Goal: Information Seeking & Learning: Learn about a topic

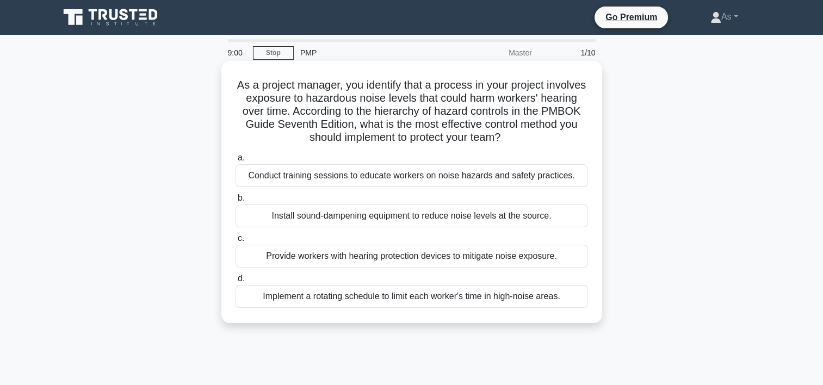
click at [515, 178] on div "Conduct training sessions to educate workers on noise hazards and safety practi…" at bounding box center [412, 175] width 352 height 23
click at [236, 162] on input "a. Conduct training sessions to educate workers on noise hazards and safety pra…" at bounding box center [236, 157] width 0 height 7
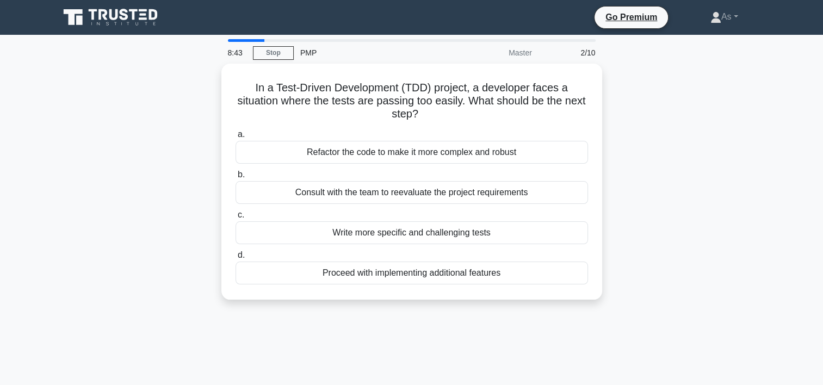
click at [659, 226] on div "In a Test-Driven Development (TDD) project, a developer faces a situation where…" at bounding box center [412, 188] width 718 height 249
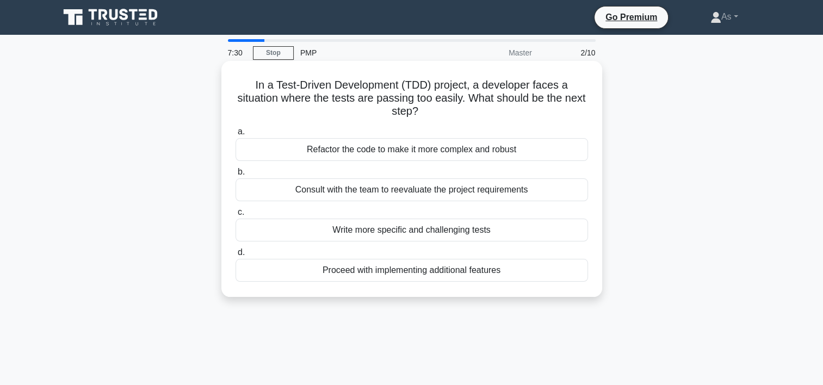
click at [500, 194] on div "Consult with the team to reevaluate the project requirements" at bounding box center [412, 189] width 352 height 23
click at [236, 176] on input "b. Consult with the team to reevaluate the project requirements" at bounding box center [236, 172] width 0 height 7
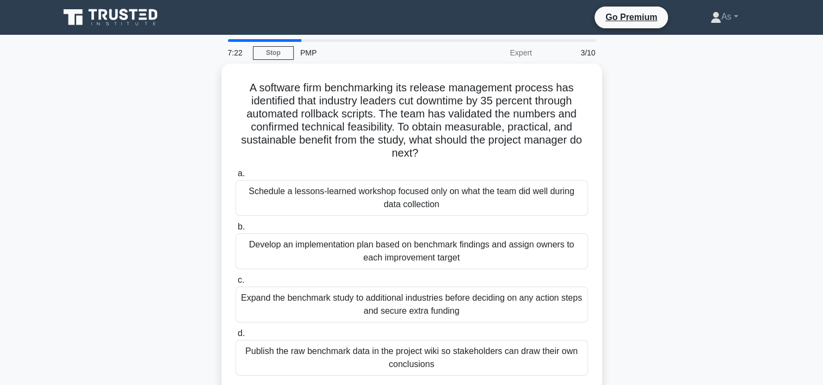
click at [684, 175] on div "A software firm benchmarking its release management process has identified that…" at bounding box center [412, 234] width 718 height 341
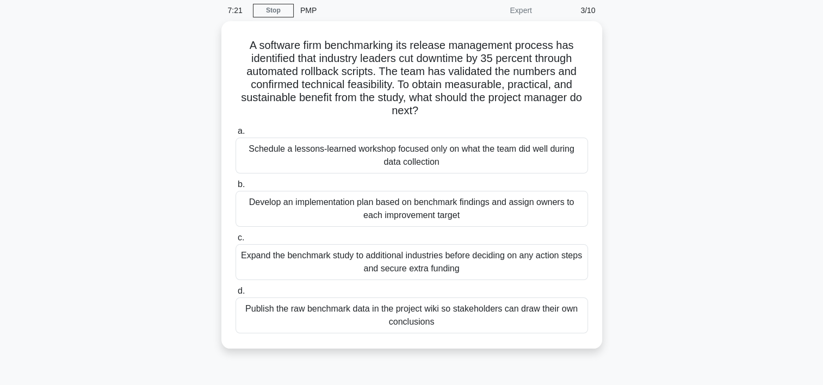
scroll to position [44, 0]
click at [608, 86] on div "A software firm benchmarking its release management process has identified that…" at bounding box center [412, 190] width 718 height 341
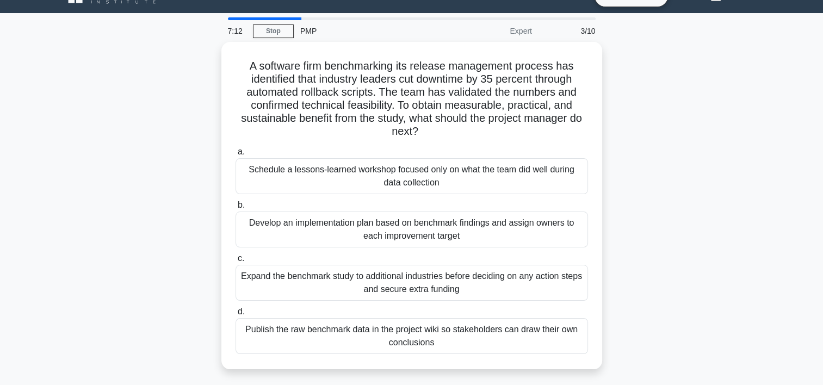
scroll to position [0, 0]
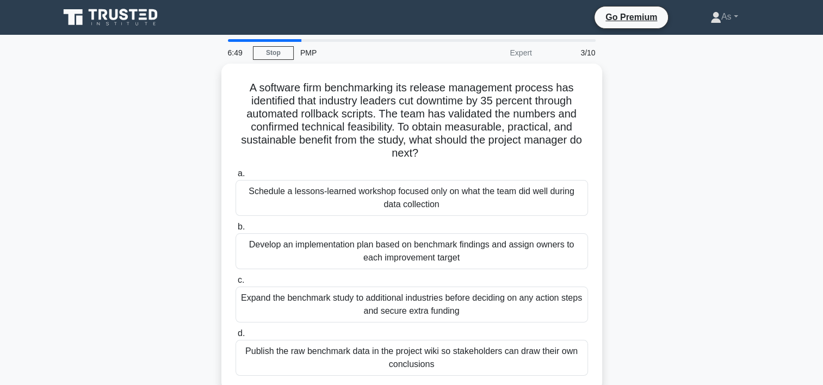
click at [652, 100] on div "A software firm benchmarking its release management process has identified that…" at bounding box center [412, 234] width 718 height 341
click at [736, 17] on link "As" at bounding box center [724, 17] width 80 height 22
click at [722, 48] on link "Profile" at bounding box center [728, 42] width 86 height 17
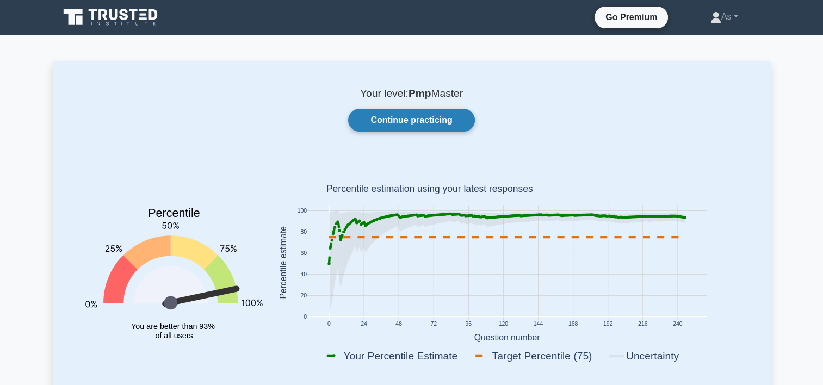
click at [442, 129] on link "Continue practicing" at bounding box center [411, 120] width 126 height 23
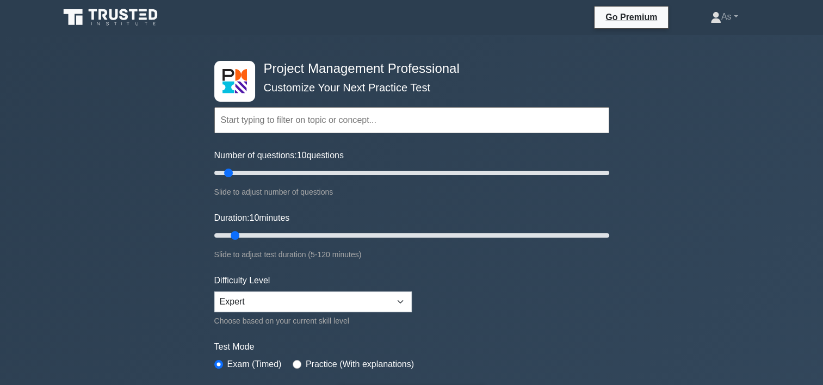
click at [692, 125] on div "Project Management Professional Customize Your Next Practice Test Topics Scope …" at bounding box center [411, 377] width 823 height 684
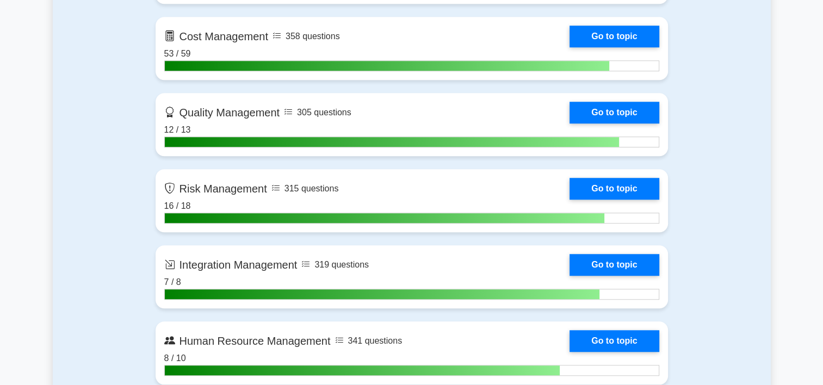
scroll to position [936, 0]
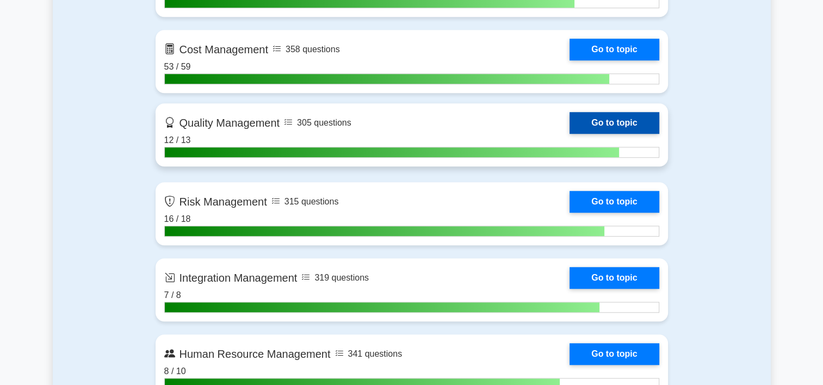
click at [570, 117] on link "Go to topic" at bounding box center [614, 123] width 89 height 22
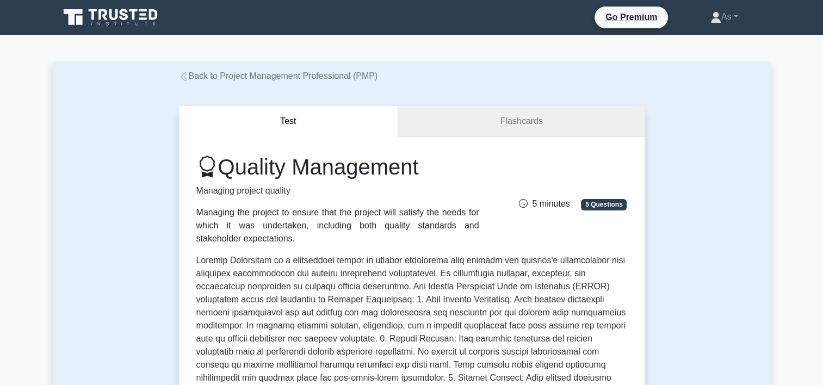
click at [541, 120] on link "Flashcards" at bounding box center [521, 121] width 246 height 31
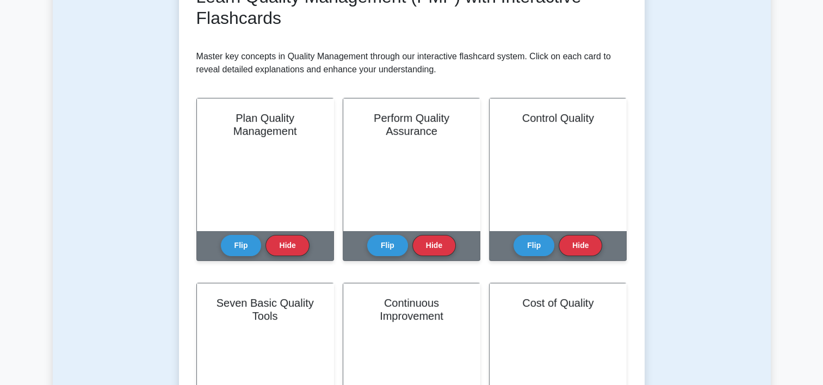
scroll to position [185, 0]
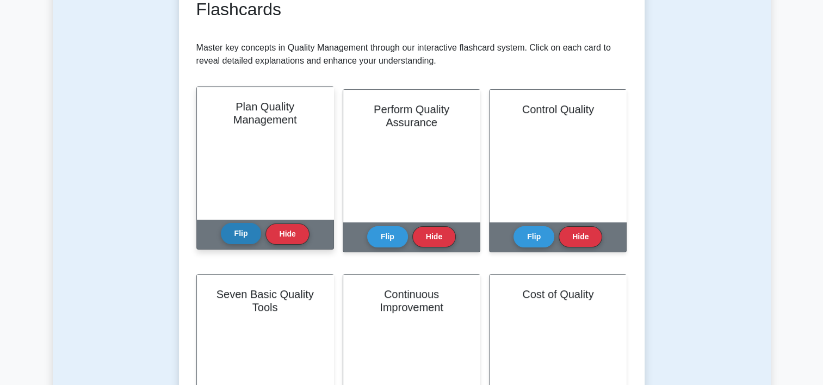
click at [244, 239] on button "Flip" at bounding box center [241, 233] width 41 height 21
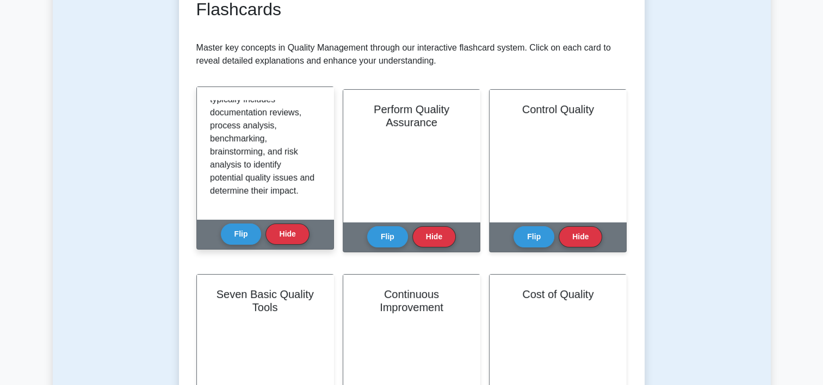
scroll to position [372, 0]
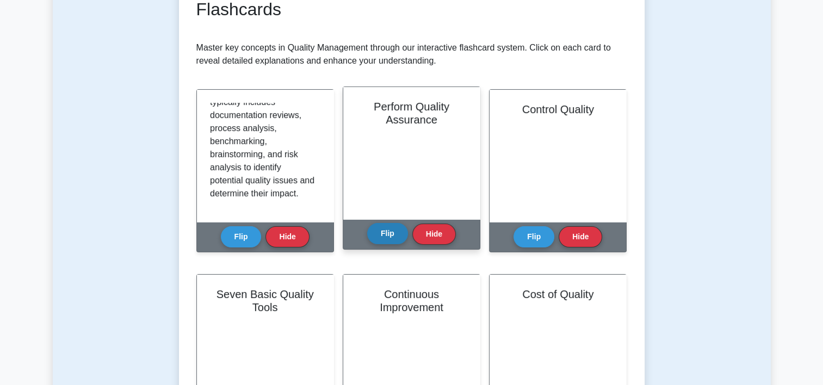
click at [375, 233] on button "Flip" at bounding box center [387, 233] width 41 height 21
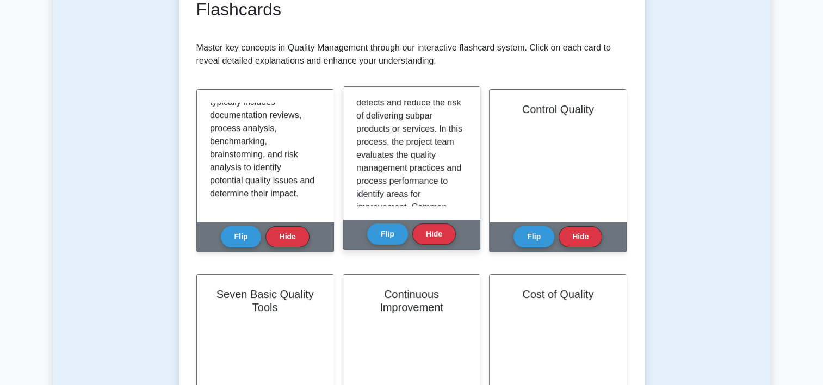
scroll to position [280, 0]
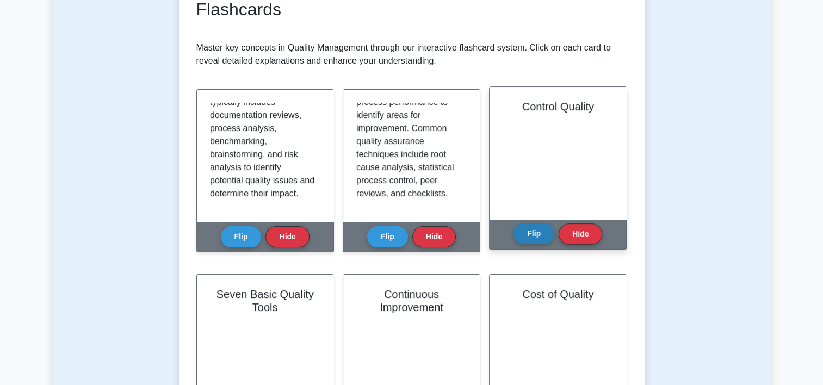
click at [531, 231] on button "Flip" at bounding box center [533, 233] width 41 height 21
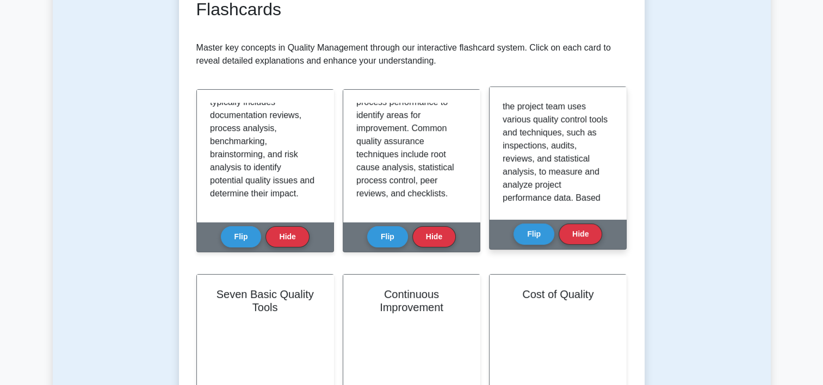
scroll to position [187, 0]
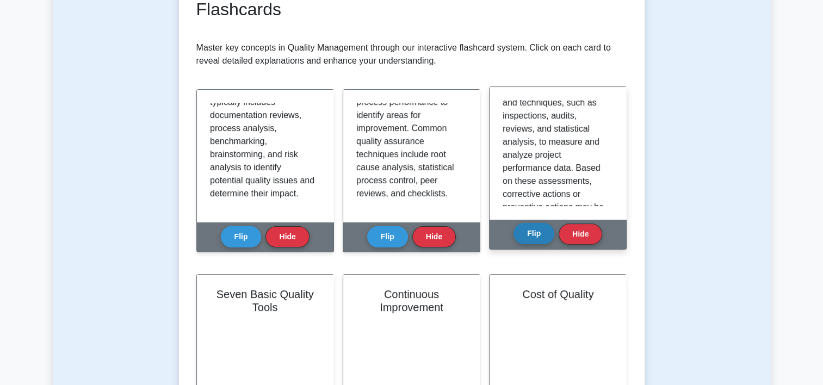
click at [537, 231] on button "Flip" at bounding box center [533, 233] width 41 height 21
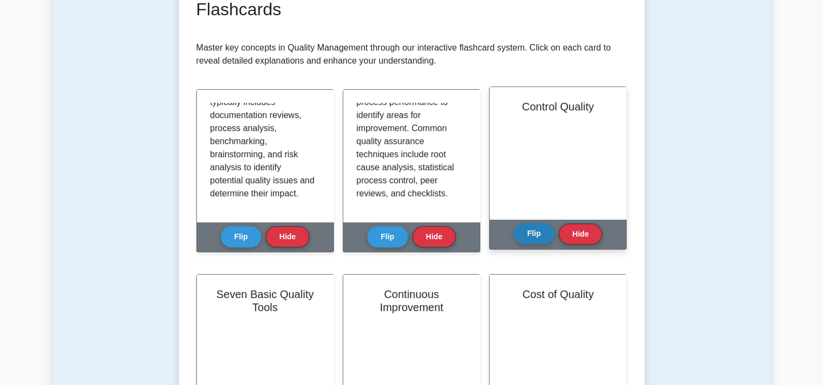
click at [542, 228] on button "Flip" at bounding box center [533, 233] width 41 height 21
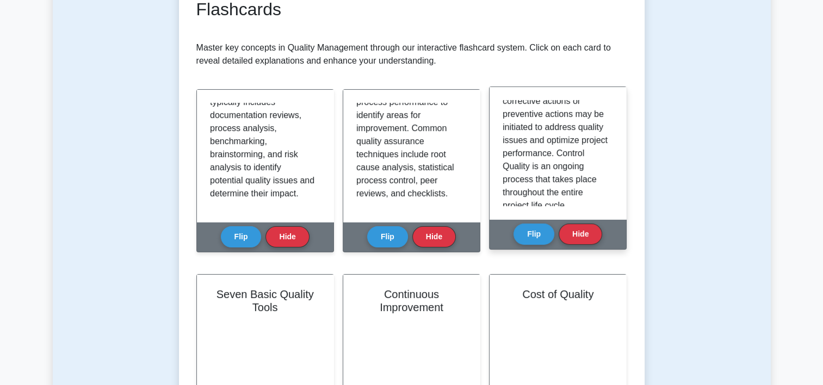
scroll to position [320, 0]
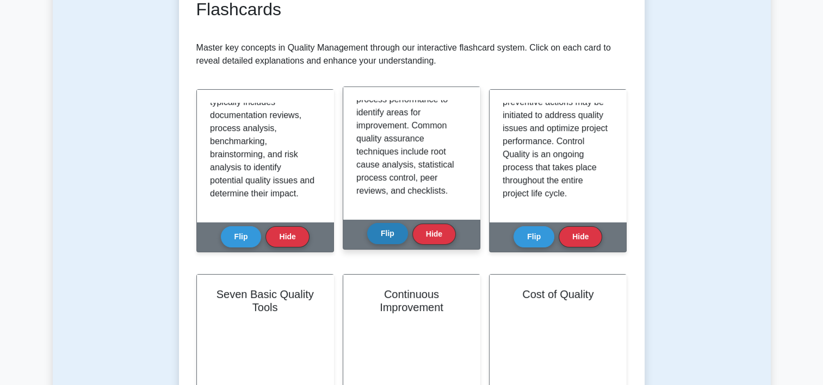
click at [385, 241] on button "Flip" at bounding box center [387, 233] width 41 height 21
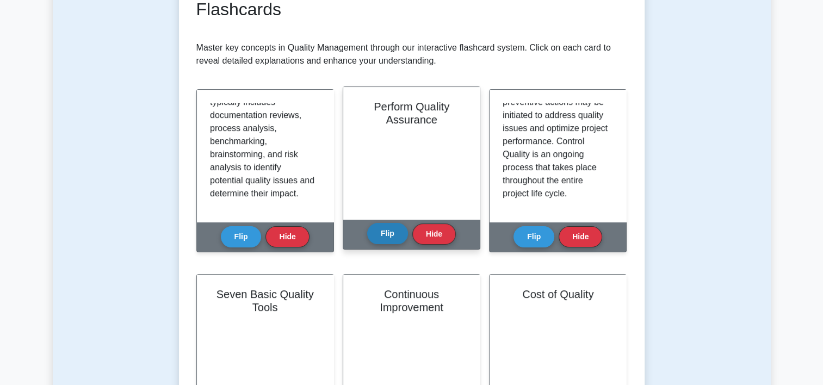
click at [385, 241] on button "Flip" at bounding box center [387, 233] width 41 height 21
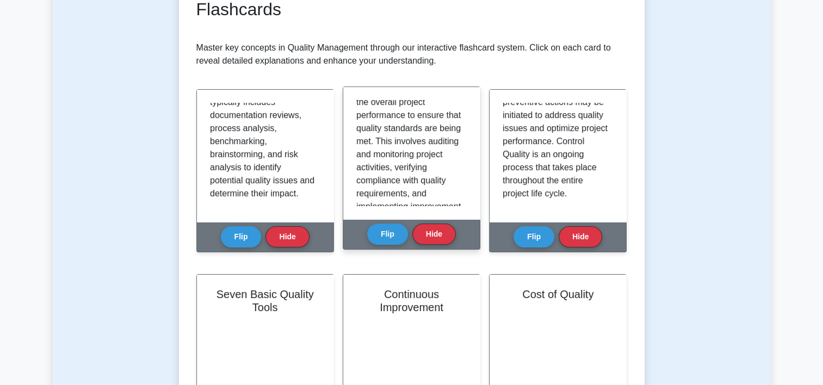
scroll to position [0, 0]
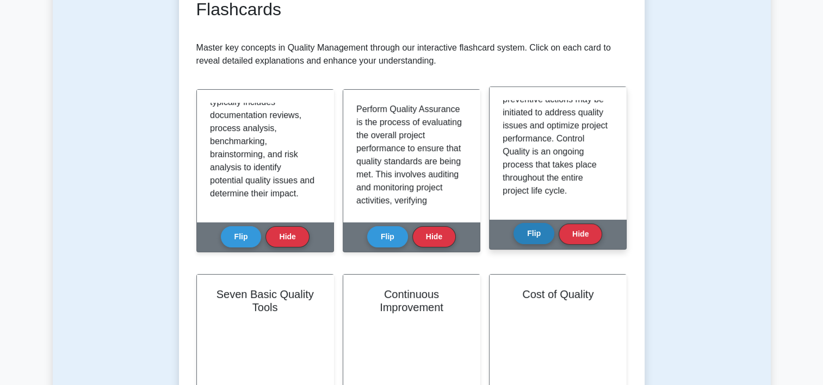
click at [535, 236] on button "Flip" at bounding box center [533, 233] width 41 height 21
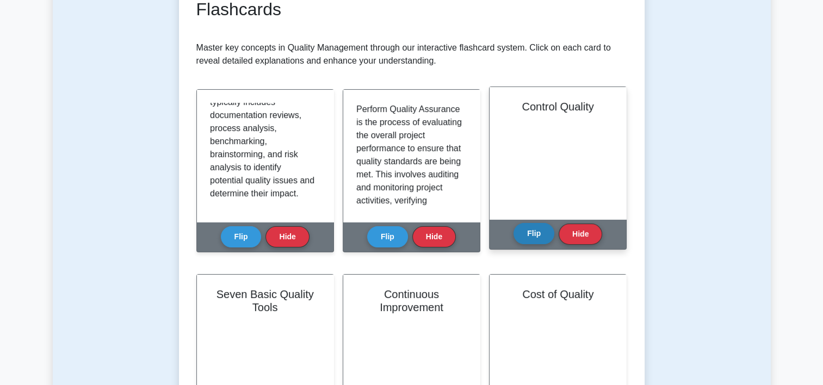
click at [535, 236] on button "Flip" at bounding box center [533, 233] width 41 height 21
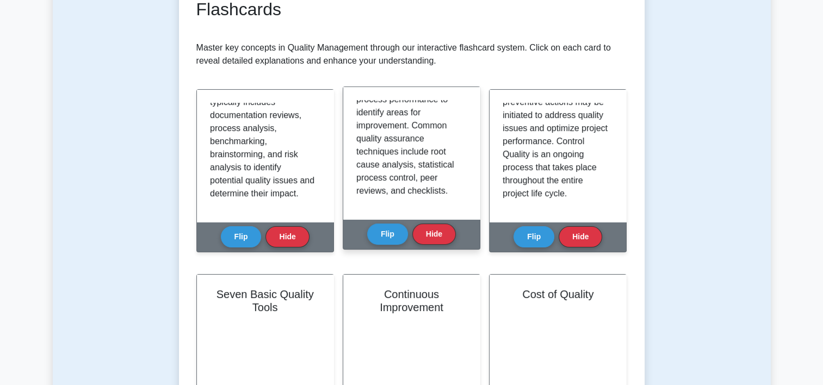
scroll to position [294, 0]
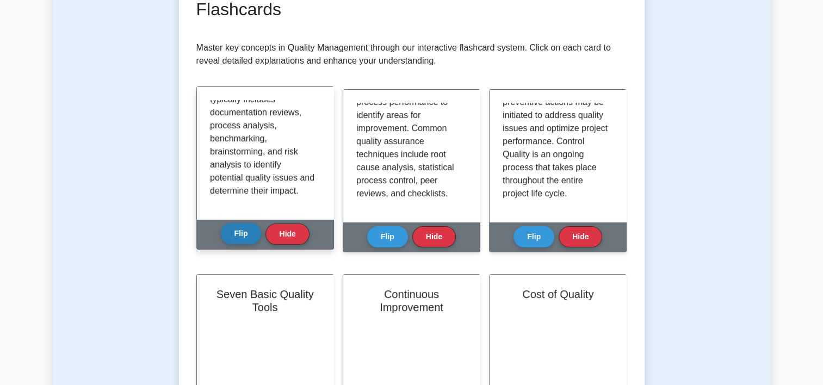
click at [244, 238] on button "Flip" at bounding box center [241, 233] width 41 height 21
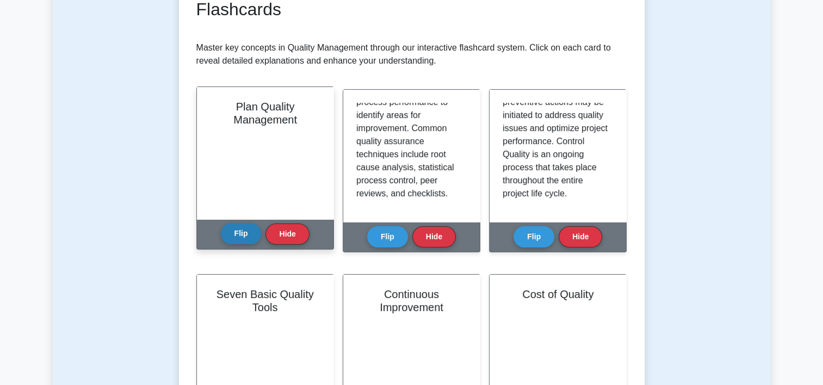
click at [244, 238] on button "Flip" at bounding box center [241, 233] width 41 height 21
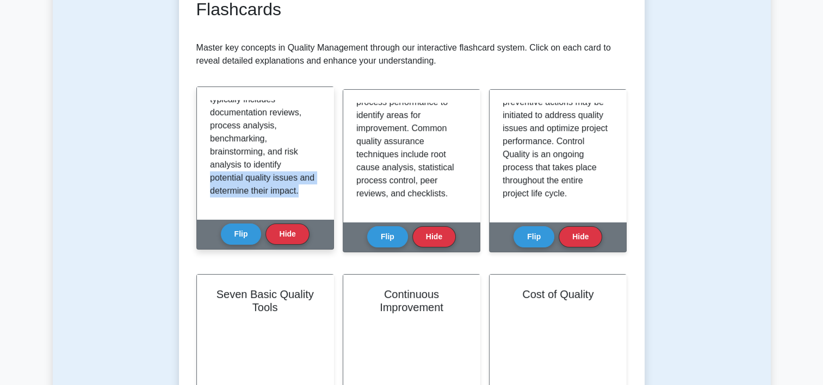
drag, startPoint x: 318, startPoint y: 206, endPoint x: 332, endPoint y: 148, distance: 60.0
click at [332, 148] on div "Plan Quality Management is the process of identifying quality requirements and …" at bounding box center [265, 153] width 137 height 132
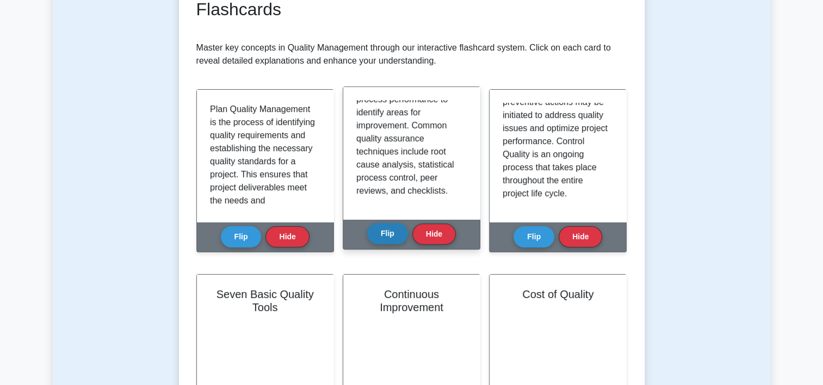
click at [395, 235] on button "Flip" at bounding box center [387, 233] width 41 height 21
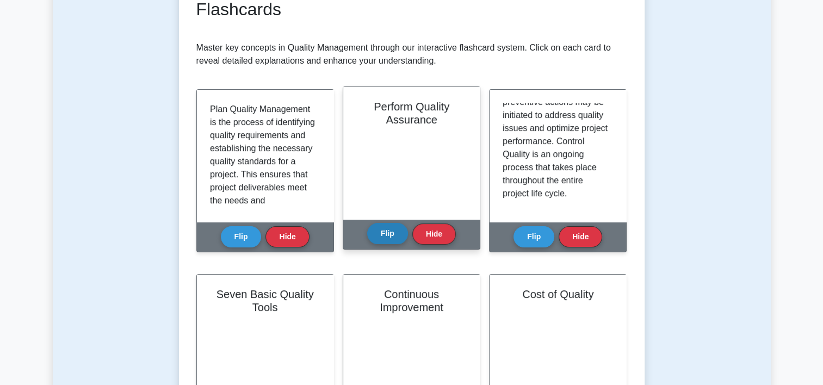
click at [395, 235] on button "Flip" at bounding box center [387, 233] width 41 height 21
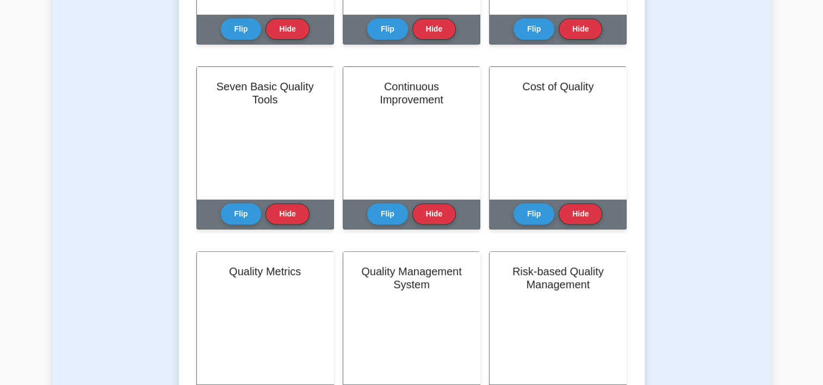
scroll to position [389, 0]
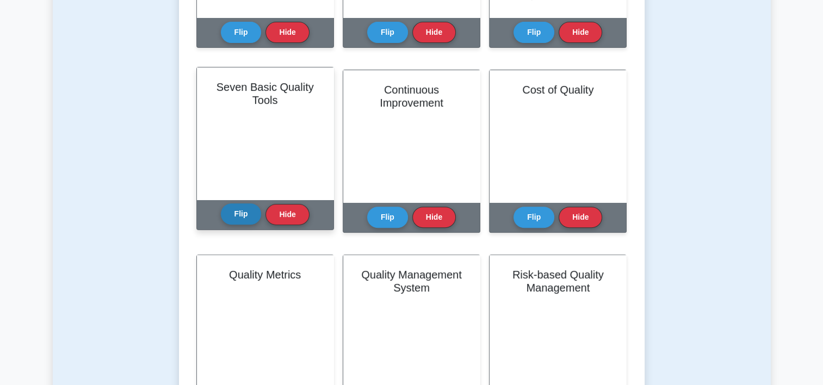
click at [224, 218] on button "Flip" at bounding box center [241, 213] width 41 height 21
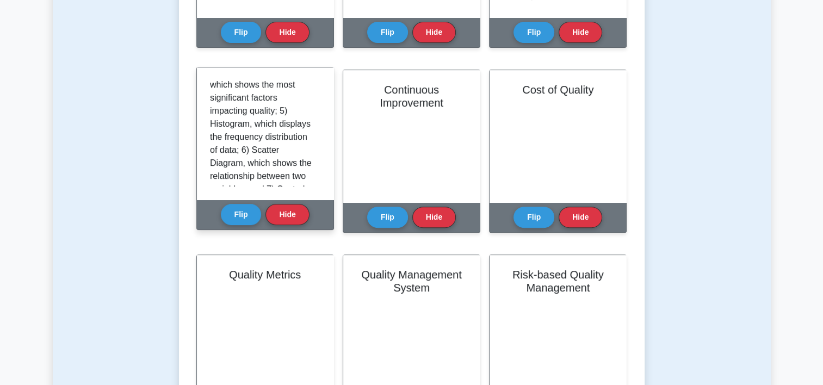
scroll to position [346, 0]
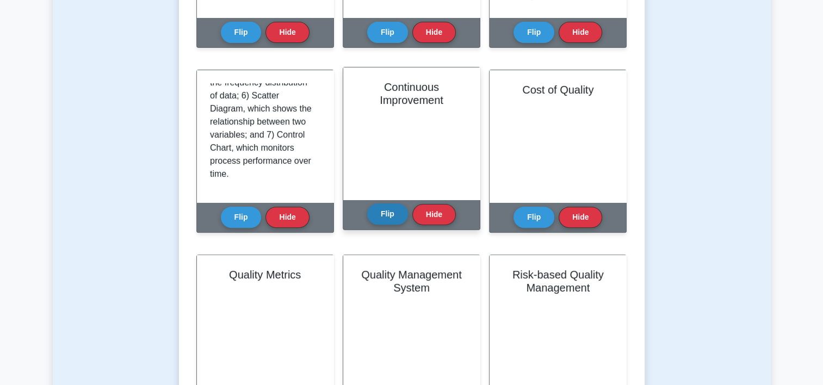
click at [383, 206] on button "Flip" at bounding box center [387, 213] width 41 height 21
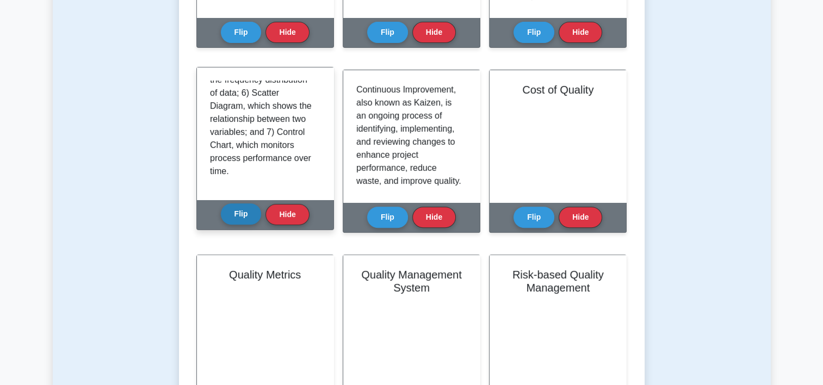
click at [255, 222] on button "Flip" at bounding box center [241, 213] width 41 height 21
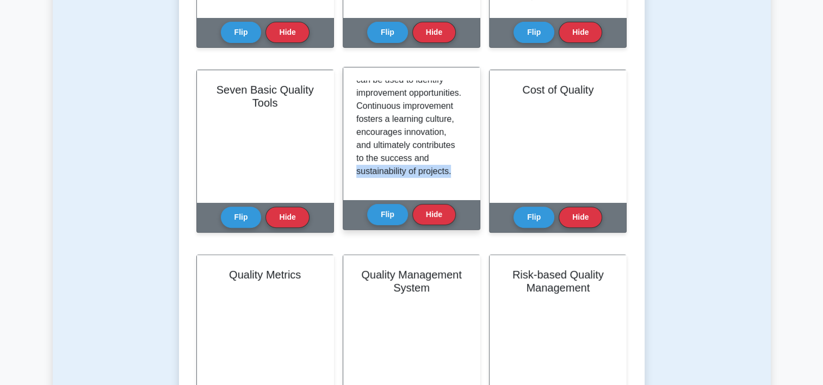
scroll to position [385, 0]
drag, startPoint x: 462, startPoint y: 178, endPoint x: 462, endPoint y: 185, distance: 7.6
click at [462, 185] on div "Continuous Improvement, also known as Kaizen, is an ongoing process of identify…" at bounding box center [411, 134] width 110 height 106
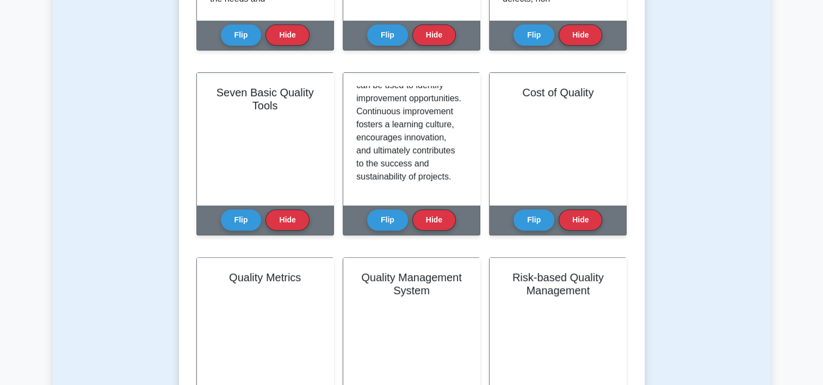
click at [729, 96] on div "Test Flashcards Learn Quality Management (PMP) with Interactive Flashcards Mast…" at bounding box center [412, 181] width 718 height 977
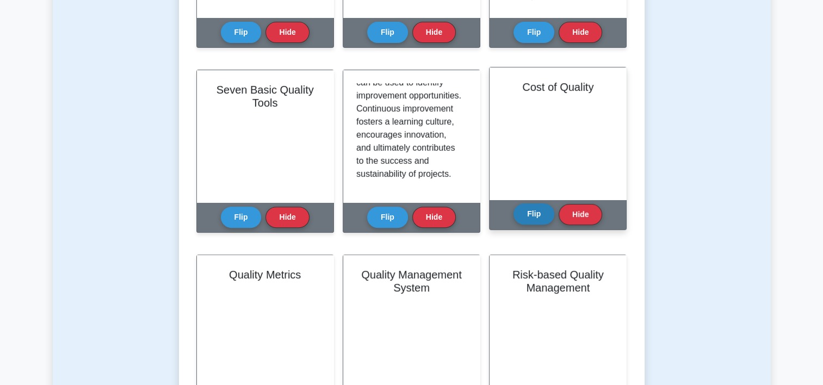
click at [539, 216] on button "Flip" at bounding box center [533, 213] width 41 height 21
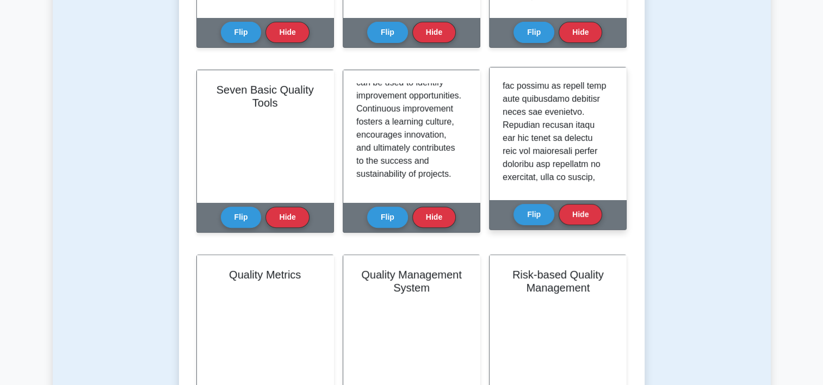
scroll to position [327, 0]
drag, startPoint x: 609, startPoint y: 146, endPoint x: 609, endPoint y: 155, distance: 8.7
click at [609, 155] on div at bounding box center [558, 134] width 110 height 106
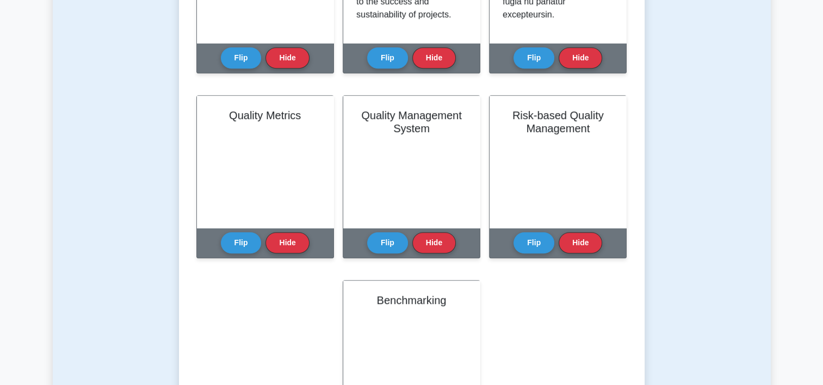
scroll to position [549, 0]
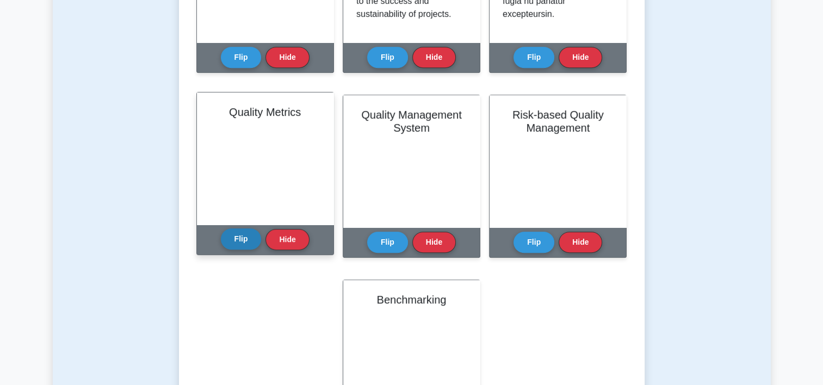
click at [248, 236] on button "Flip" at bounding box center [241, 238] width 41 height 21
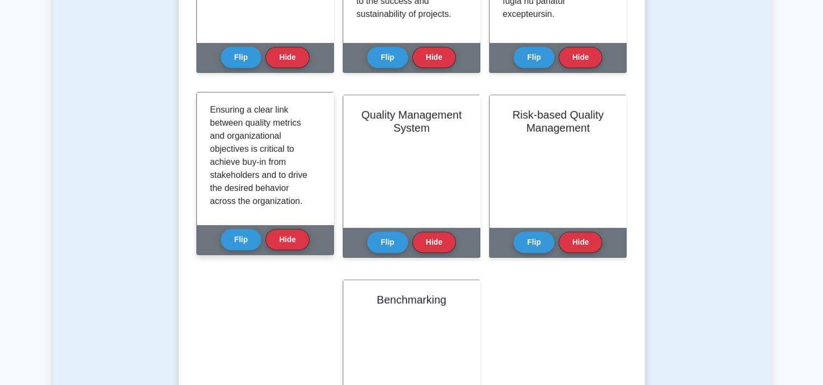
scroll to position [385, 0]
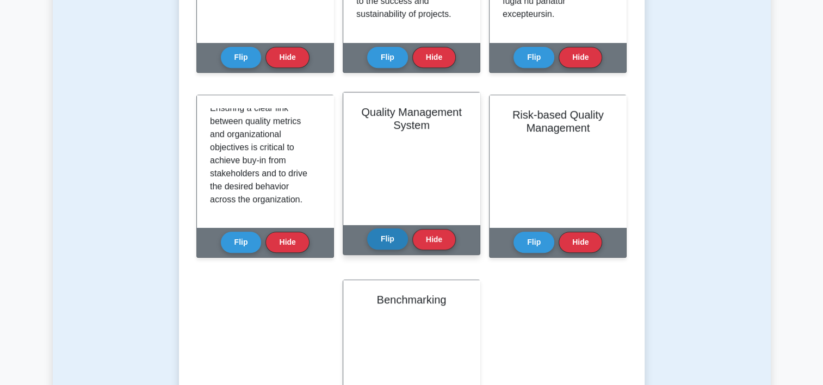
click at [384, 244] on button "Flip" at bounding box center [387, 238] width 41 height 21
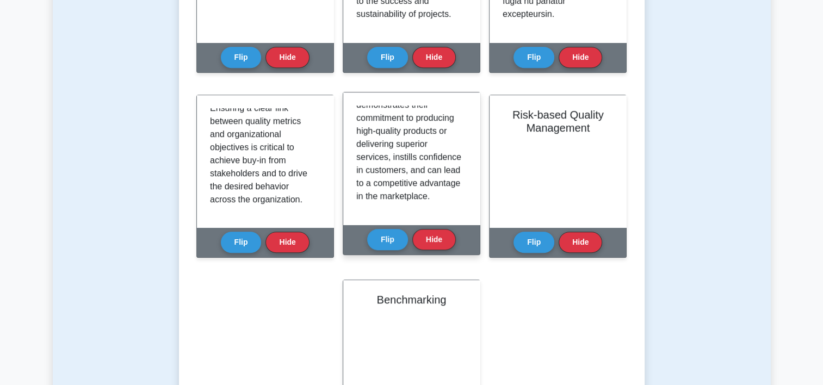
scroll to position [476, 0]
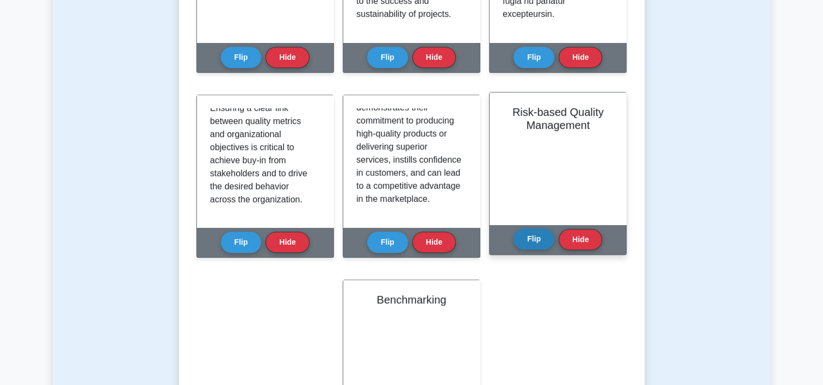
click at [535, 244] on button "Flip" at bounding box center [533, 238] width 41 height 21
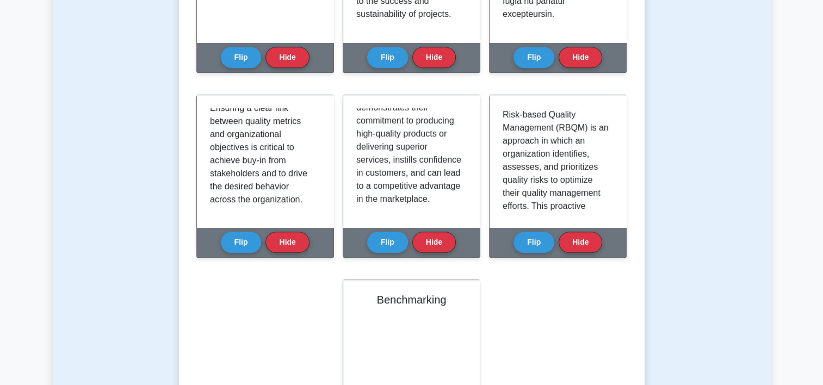
click at [598, 297] on div "Learn Quality Management (PMP) with Interactive Flashcards Master key concepts …" at bounding box center [411, 34] width 431 height 843
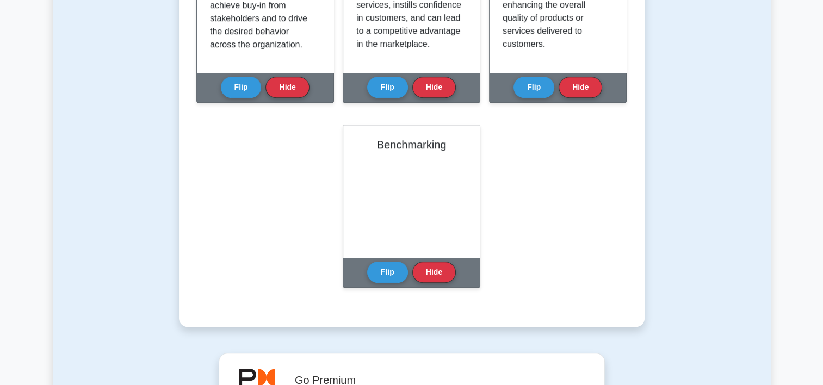
scroll to position [778, 0]
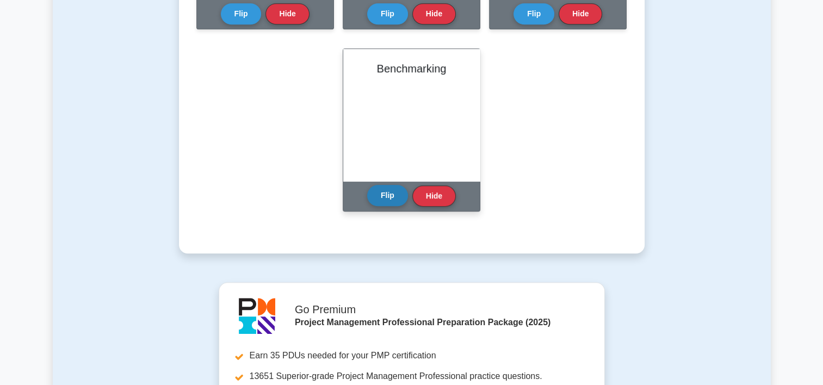
click at [379, 194] on button "Flip" at bounding box center [387, 195] width 41 height 21
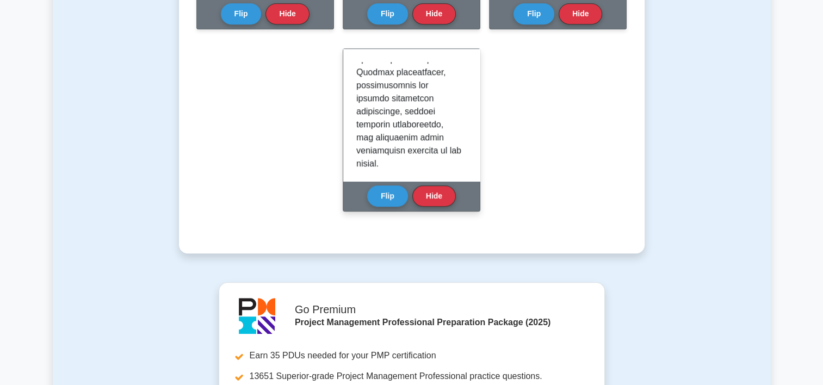
scroll to position [581, 0]
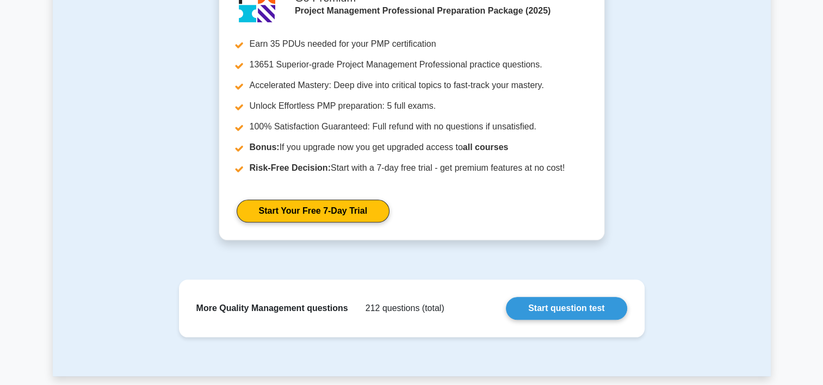
scroll to position [1134, 0]
